Goal: Task Accomplishment & Management: Manage account settings

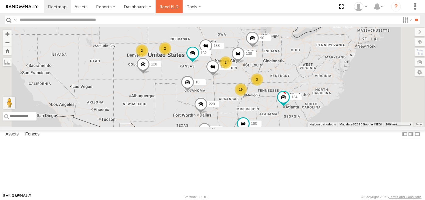
click at [171, 7] on link "Rand ELD" at bounding box center [168, 6] width 27 height 13
click at [0, 0] on span at bounding box center [0, 0] width 0 height 0
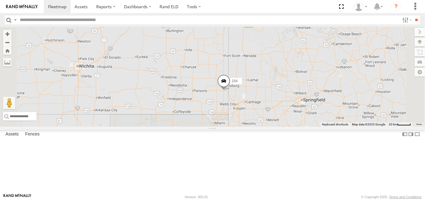
click at [230, 91] on span at bounding box center [223, 83] width 13 height 16
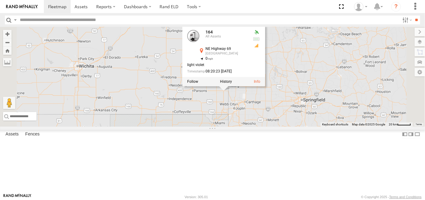
click at [265, 86] on div at bounding box center [223, 81] width 83 height 9
click at [267, 21] on input "text" at bounding box center [208, 20] width 382 height 9
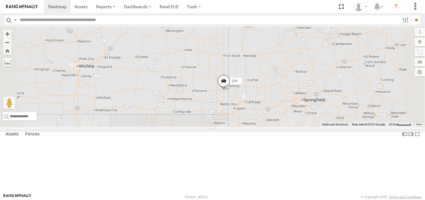
click at [0, 0] on span at bounding box center [0, 0] width 0 height 0
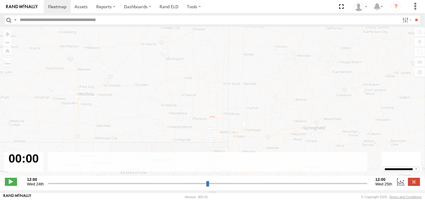
type input "**********"
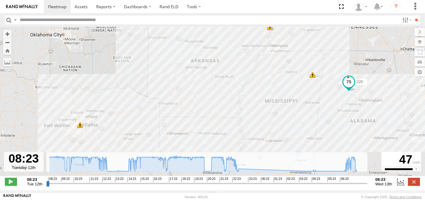
drag, startPoint x: 142, startPoint y: 112, endPoint x: 143, endPoint y: 77, distance: 34.7
click at [143, 77] on div "220 09:35 Tue 15:19 Tue 15:19 Tue 6 5" at bounding box center [212, 104] width 425 height 155
click at [80, 8] on span at bounding box center [81, 7] width 13 height 6
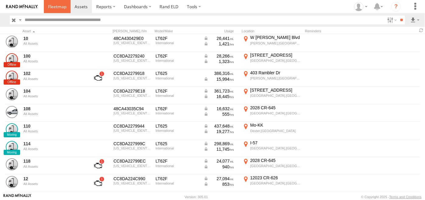
click at [56, 10] on link at bounding box center [57, 6] width 27 height 13
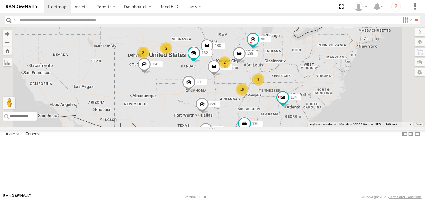
scroll to position [177, 0]
click at [0, 0] on link at bounding box center [0, 0] width 0 height 0
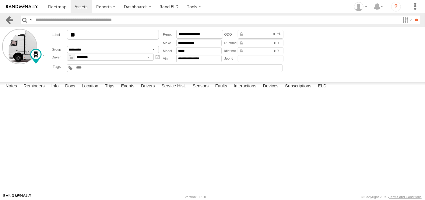
click at [9, 21] on link at bounding box center [9, 20] width 9 height 9
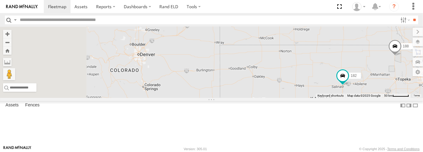
drag, startPoint x: 203, startPoint y: 67, endPoint x: 312, endPoint y: 161, distance: 144.6
click at [312, 152] on html at bounding box center [211, 76] width 423 height 152
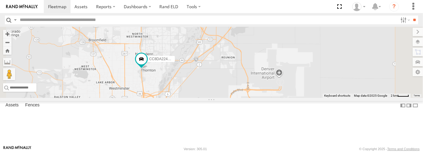
drag, startPoint x: 223, startPoint y: 43, endPoint x: 225, endPoint y: 107, distance: 64.2
click at [225, 98] on div "164 204 220 120 134 188 10 182 96 90 138 180 178 154 198 94 208 110 98 CC8DA224…" at bounding box center [211, 62] width 423 height 71
click at [147, 64] on span at bounding box center [141, 59] width 11 height 11
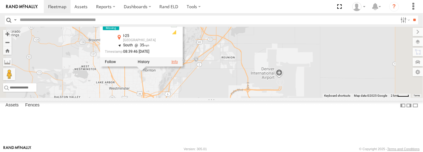
click at [178, 64] on link at bounding box center [174, 62] width 6 height 4
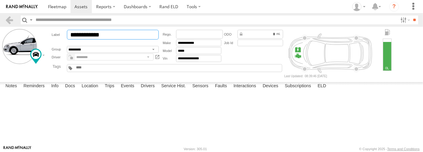
drag, startPoint x: 115, startPoint y: 35, endPoint x: 64, endPoint y: 40, distance: 50.7
click at [64, 40] on div "**********" at bounding box center [106, 35] width 109 height 10
paste input "**********"
type input "**********"
drag, startPoint x: 118, startPoint y: 36, endPoint x: 68, endPoint y: 41, distance: 49.8
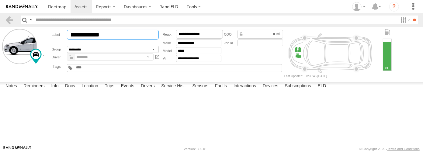
click at [68, 41] on div "**********" at bounding box center [105, 46] width 111 height 34
type input "***"
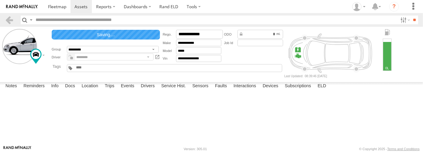
click at [81, 59] on select "********* *********" at bounding box center [110, 57] width 87 height 7
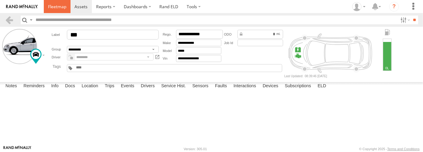
click at [55, 8] on span at bounding box center [57, 7] width 18 height 6
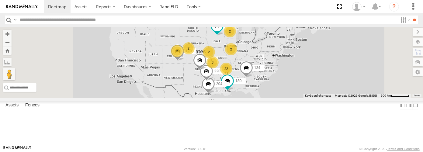
click at [0, 0] on span at bounding box center [0, 0] width 0 height 0
click at [0, 0] on div at bounding box center [0, 0] width 0 height 0
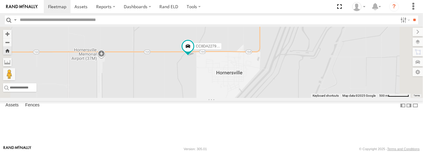
click at [0, 0] on span at bounding box center [0, 0] width 0 height 0
click at [193, 52] on span at bounding box center [187, 46] width 11 height 11
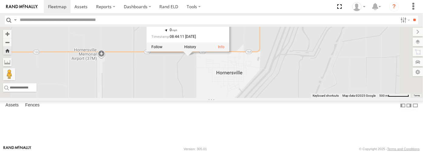
click at [220, 13] on header "Search Query Asset ID Asset Label Registration Manufacturer Model VIN Job ID" at bounding box center [211, 20] width 423 height 14
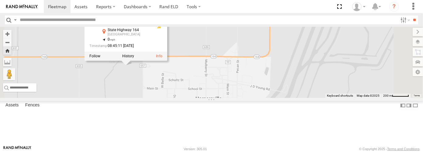
click at [167, 61] on div at bounding box center [126, 56] width 83 height 9
click at [188, 98] on div "CC8DA2279DB8 CC8DA2279DB8 All Assets State Highway 164 Hornersville 36.0456 , -…" at bounding box center [211, 62] width 423 height 71
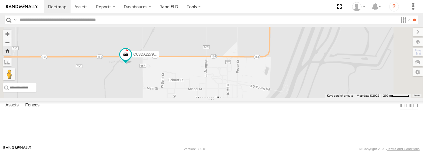
click at [0, 0] on span at bounding box center [0, 0] width 0 height 0
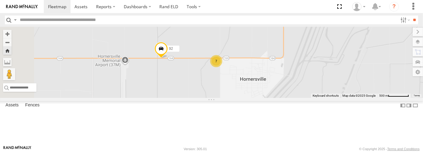
scroll to position [135, 0]
click at [0, 0] on div "CC8DA2279DB8" at bounding box center [0, 0] width 0 height 0
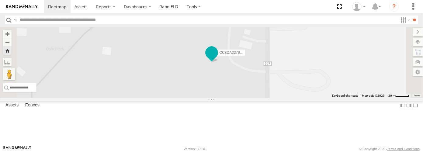
click at [217, 58] on span at bounding box center [211, 52] width 11 height 11
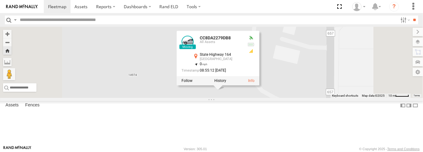
click at [194, 48] on link at bounding box center [188, 42] width 12 height 12
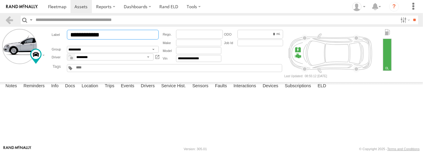
drag, startPoint x: 116, startPoint y: 34, endPoint x: 71, endPoint y: 37, distance: 45.4
click at [71, 37] on input "**********" at bounding box center [113, 35] width 92 height 10
paste input "**********"
type input "**********"
drag, startPoint x: 117, startPoint y: 36, endPoint x: 61, endPoint y: 38, distance: 56.3
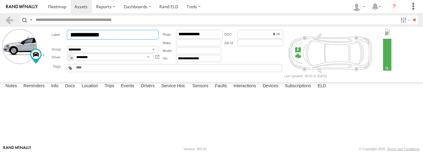
click at [61, 38] on div "**********" at bounding box center [106, 35] width 109 height 10
type input "***"
click at [61, 8] on span at bounding box center [57, 7] width 18 height 6
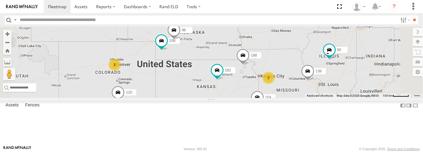
drag, startPoint x: 272, startPoint y: 66, endPoint x: 258, endPoint y: 105, distance: 41.4
click at [258, 98] on div "204 220 120 134 10 96 180 164 188 182 90 138 7 2 9 2 198 2 208 2 98" at bounding box center [211, 62] width 423 height 71
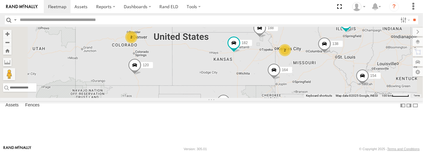
drag, startPoint x: 311, startPoint y: 129, endPoint x: 293, endPoint y: 68, distance: 64.0
click at [293, 68] on div "204 220 120 134 10 96 180 164 188 182 90 138 198 208 98 154 2 2" at bounding box center [211, 62] width 423 height 71
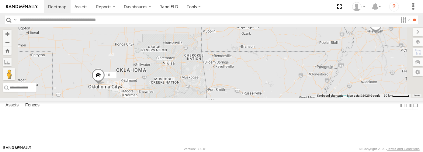
drag, startPoint x: 307, startPoint y: 105, endPoint x: 250, endPoint y: 29, distance: 95.2
click at [250, 29] on div "204 220 120 134 10 96 180 164 188 182 90 138 198 208 98 154 178 94" at bounding box center [211, 62] width 423 height 71
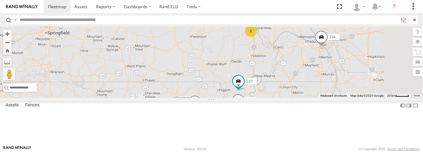
drag, startPoint x: 360, startPoint y: 71, endPoint x: 296, endPoint y: 78, distance: 65.2
click at [296, 78] on div "204 220 120 134 10 96 180 164 188 182 90 138 198 208 98 154 110 11 128 130 2 122" at bounding box center [211, 62] width 423 height 71
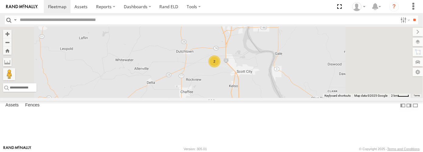
drag, startPoint x: 302, startPoint y: 56, endPoint x: 289, endPoint y: 106, distance: 51.1
click at [289, 98] on div "204 220 120 134 10 96 180 164 188 182 90 138 198 208 98 154 110 128 130 122 2" at bounding box center [211, 62] width 423 height 71
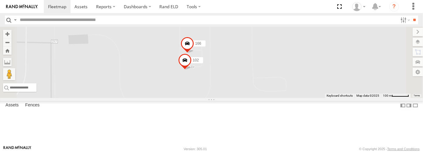
drag, startPoint x: 245, startPoint y: 72, endPoint x: 253, endPoint y: 106, distance: 34.7
click at [253, 98] on div "204 220 120 134 10 96 180 164 188 182 90 138 198 208 98 154 110 128 130 122 102…" at bounding box center [211, 62] width 423 height 71
